Goal: Information Seeking & Learning: Check status

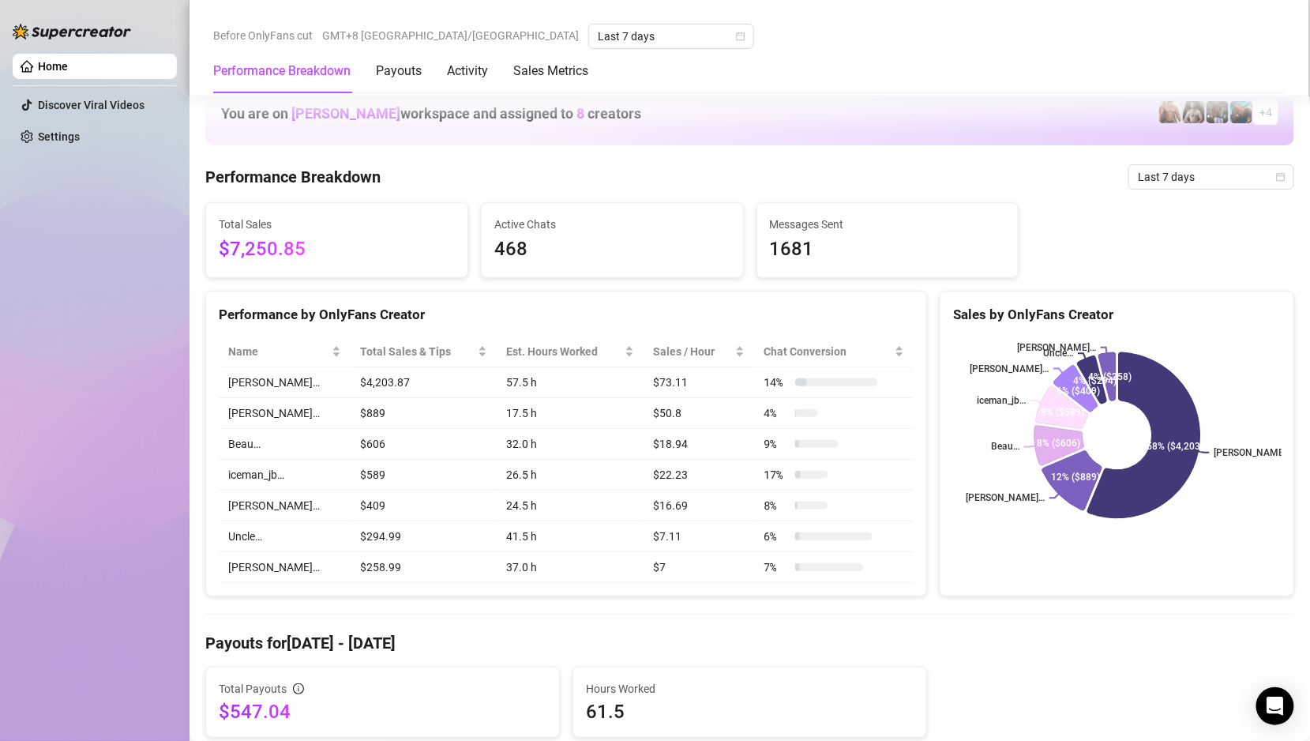
scroll to position [491, 0]
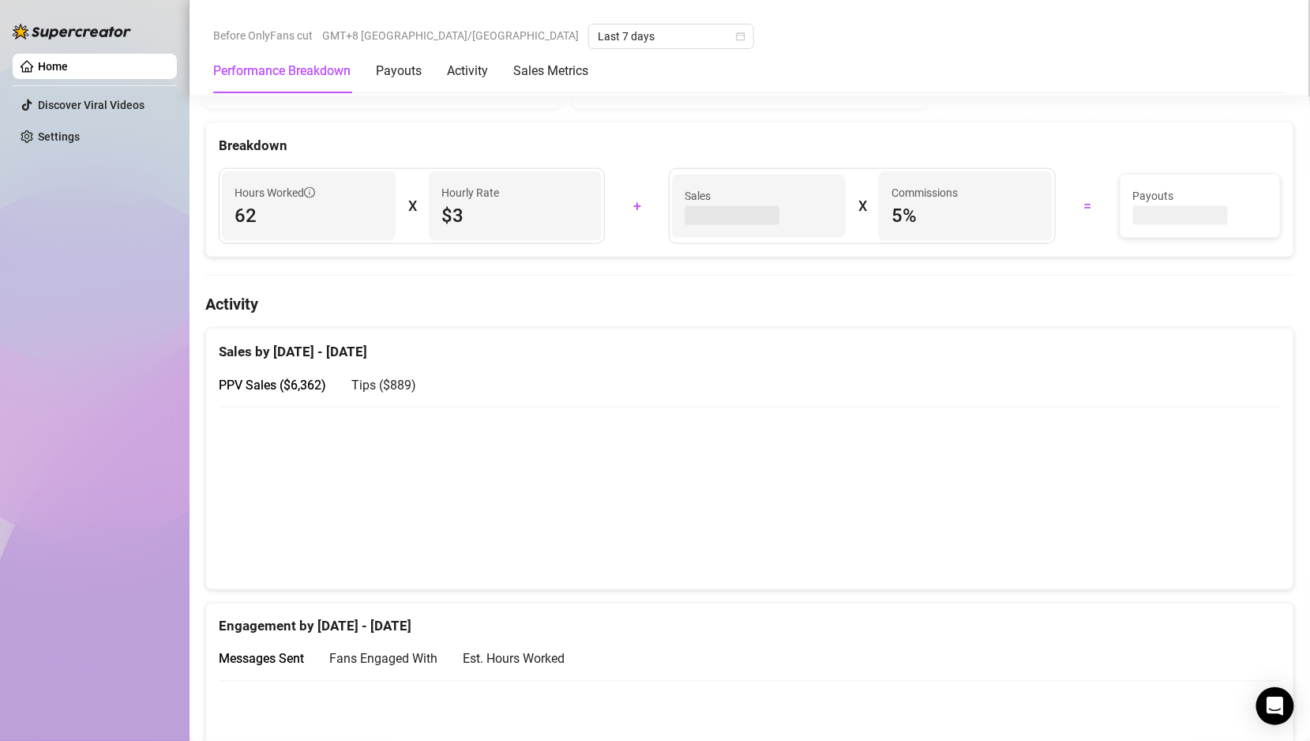
scroll to position [638, 0]
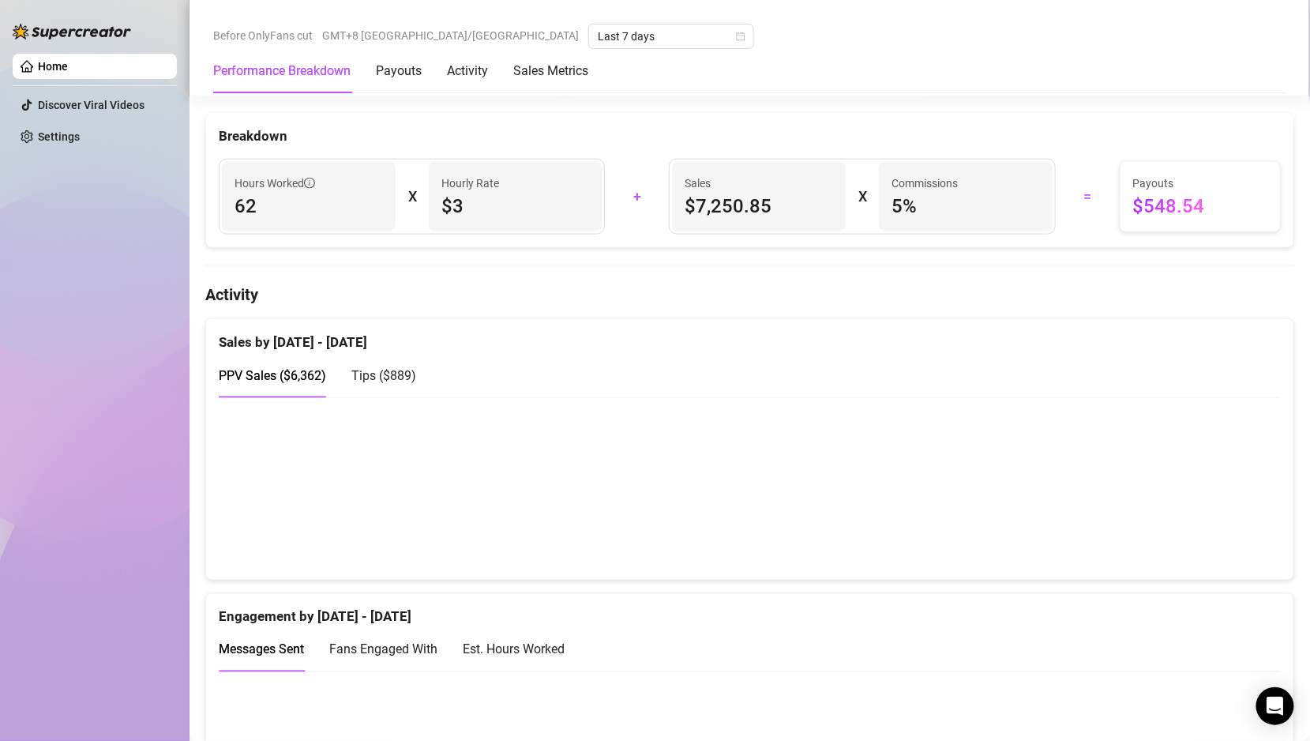
click at [383, 368] on span "Tips ( $889 )" at bounding box center [383, 375] width 65 height 15
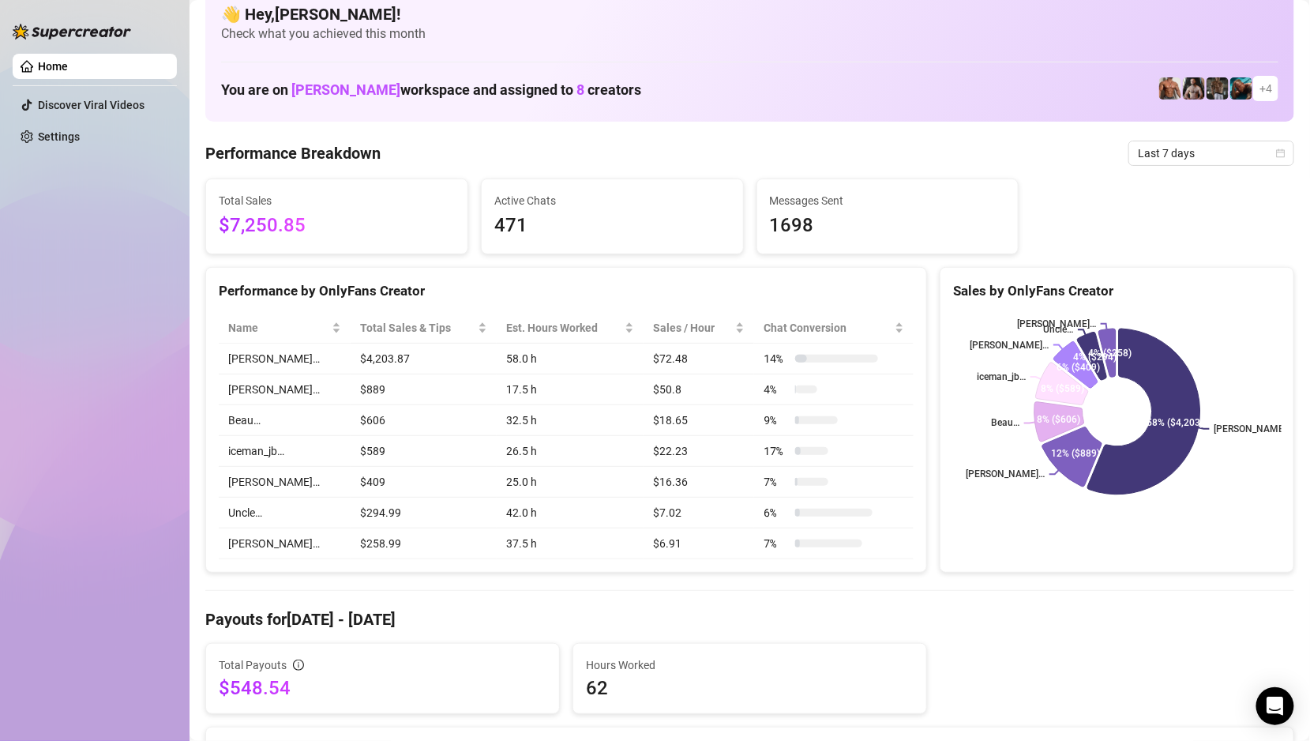
scroll to position [0, 0]
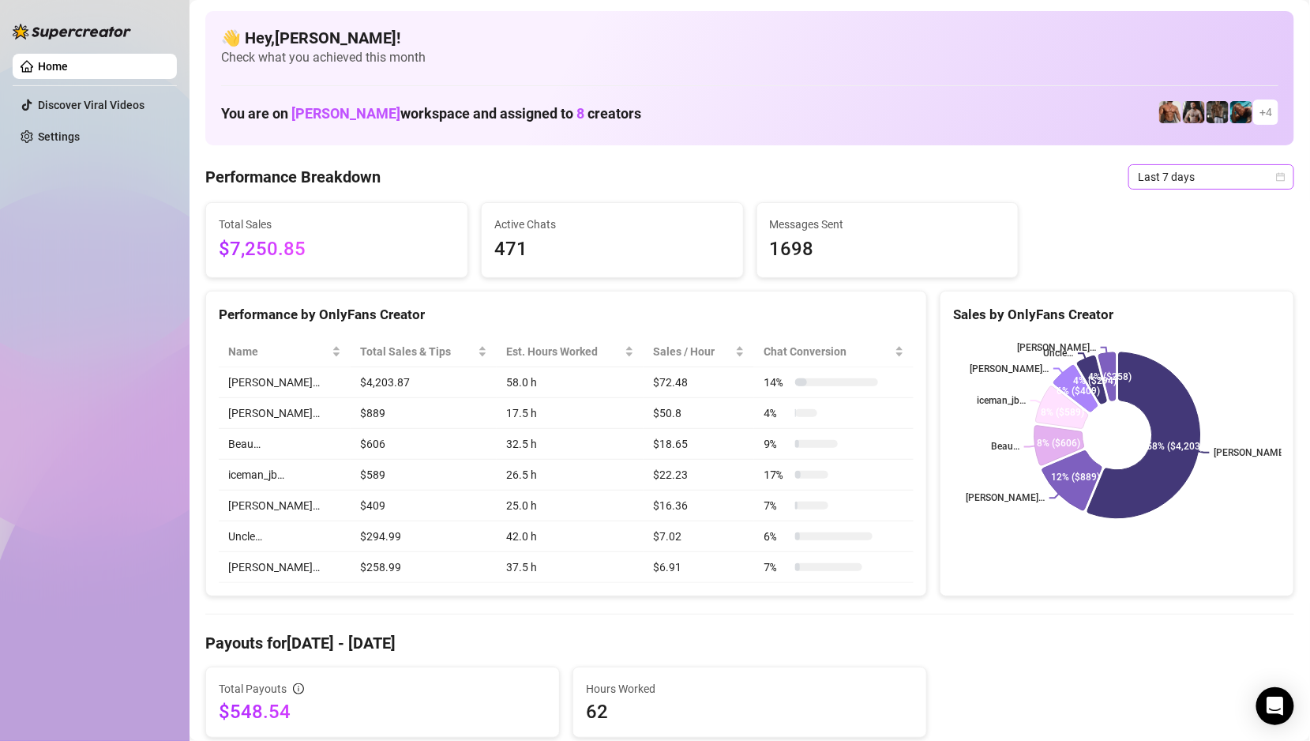
click at [1192, 178] on span "Last 7 days" at bounding box center [1211, 177] width 147 height 24
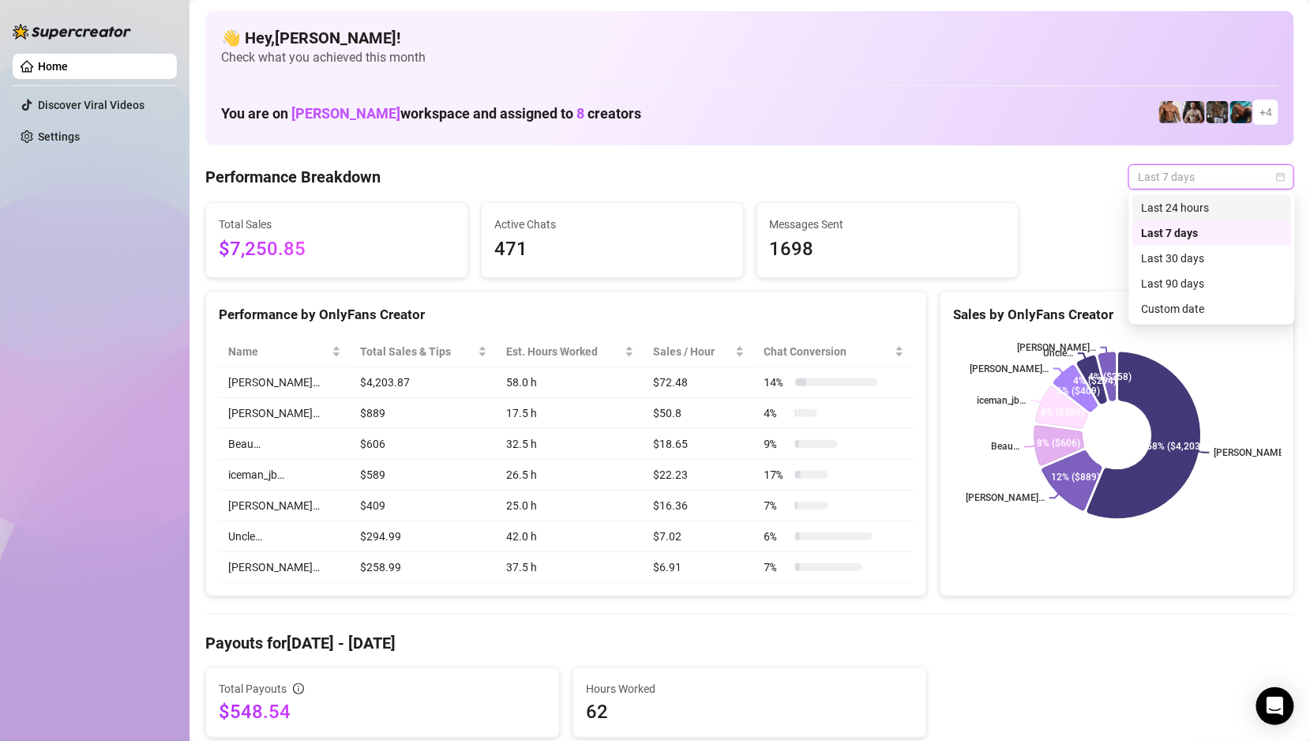
click at [1167, 209] on div "Last 24 hours" at bounding box center [1212, 207] width 141 height 17
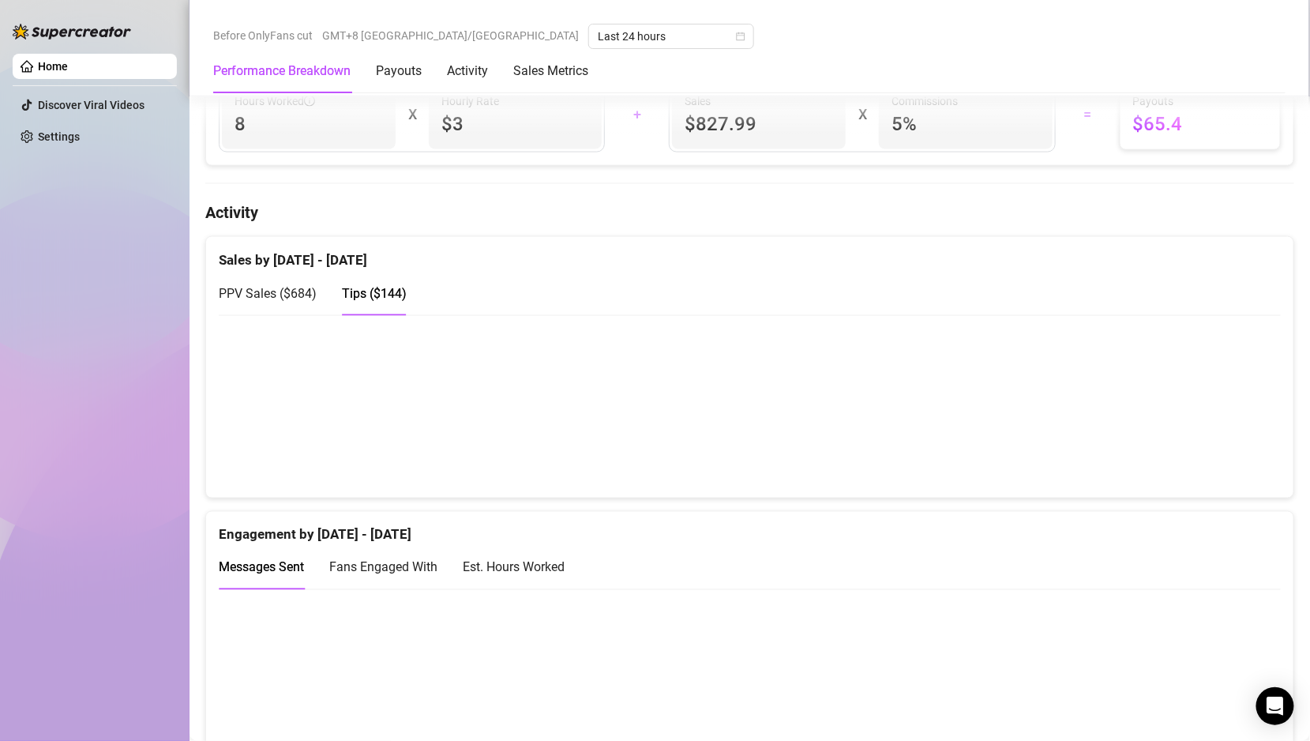
scroll to position [733, 0]
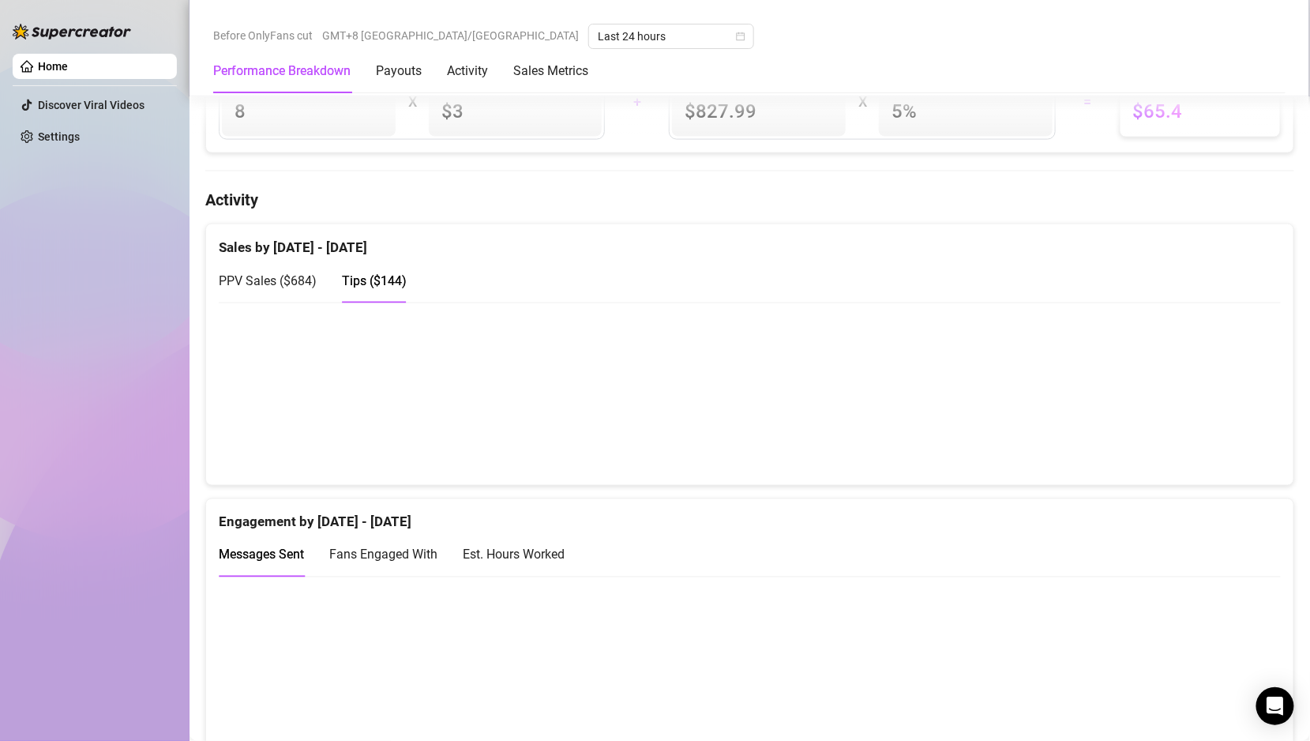
click at [261, 262] on div "PPV Sales ( $684 )" at bounding box center [268, 280] width 98 height 45
click at [370, 279] on span "Tips ( $144 )" at bounding box center [374, 280] width 65 height 15
click at [282, 276] on span "PPV Sales ( $684 )" at bounding box center [268, 280] width 98 height 15
